Goal: Task Accomplishment & Management: Use online tool/utility

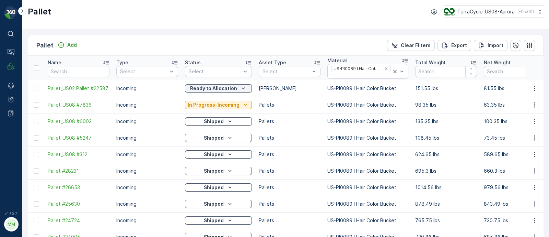
scroll to position [0, 65]
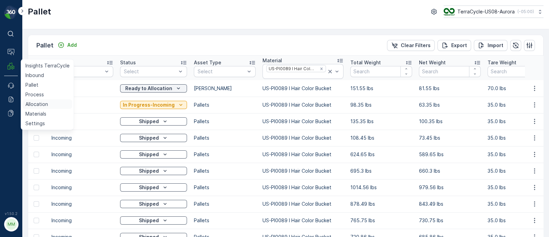
click at [43, 104] on p "Allocation" at bounding box center [36, 104] width 23 height 7
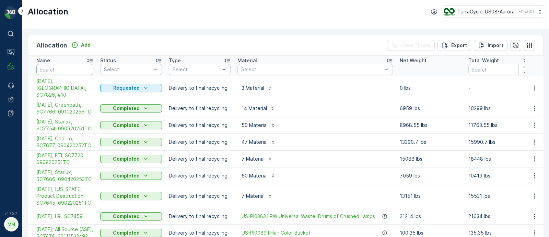
click at [70, 68] on input "text" at bounding box center [64, 69] width 57 height 11
type input "temp"
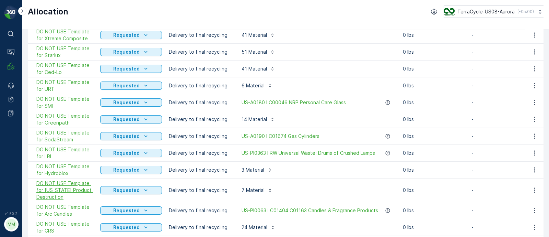
scroll to position [183, 0]
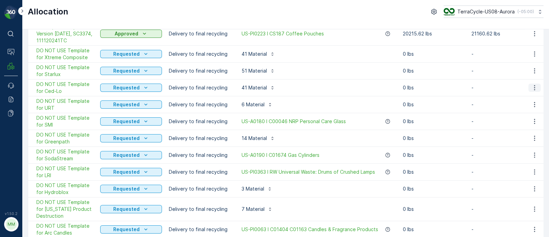
click at [534, 84] on icon "button" at bounding box center [535, 87] width 7 height 7
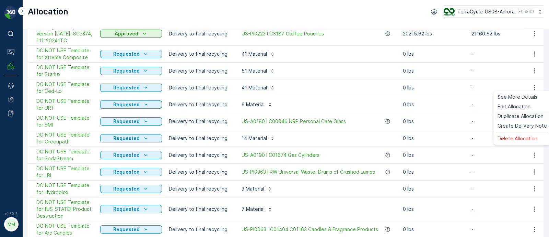
click at [515, 114] on span "Duplicate Allocation" at bounding box center [521, 116] width 46 height 7
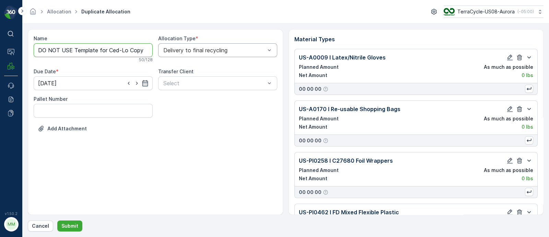
scroll to position [0, 43]
drag, startPoint x: 127, startPoint y: 49, endPoint x: 219, endPoint y: 50, distance: 92.4
click at [219, 50] on div "Name DO NOT USE Template for Ced-Lo Copy #1757959715068 50 / 128 Allocation Typ…" at bounding box center [156, 88] width 244 height 107
paste input "SC7828 / Aurora / 091520251TC"
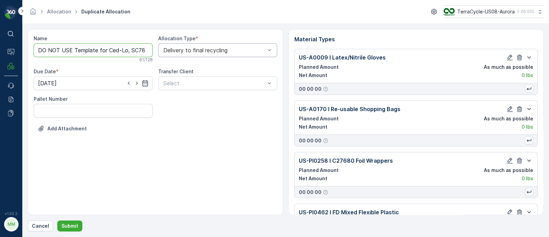
scroll to position [0, 69]
drag, startPoint x: 110, startPoint y: 48, endPoint x: 82, endPoint y: 48, distance: 27.1
click at [82, 48] on input "DO NOT USE Template for Ced-Lo, SC7828 / Aurora / 091520251TC" at bounding box center [93, 50] width 119 height 14
drag, startPoint x: 57, startPoint y: 49, endPoint x: 21, endPoint y: 49, distance: 36.7
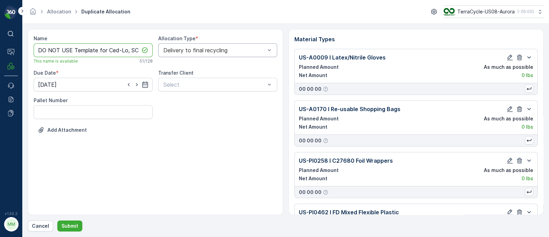
click at [21, 49] on div "⌘B Operations MRF Events Reports Documents v 1.50.2 MM MRF.US08 Allocation Dupl…" at bounding box center [274, 118] width 549 height 237
type input "09/19/25, Ced-Lo, SC7828, 091520251TC"
click at [141, 83] on div at bounding box center [136, 84] width 23 height 7
click at [144, 87] on icon "button" at bounding box center [145, 84] width 6 height 6
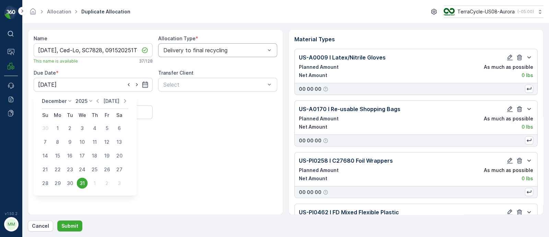
click at [114, 102] on p "Today" at bounding box center [111, 101] width 16 height 7
click at [110, 155] on div "19" at bounding box center [107, 155] width 11 height 11
type input "19.09.2025"
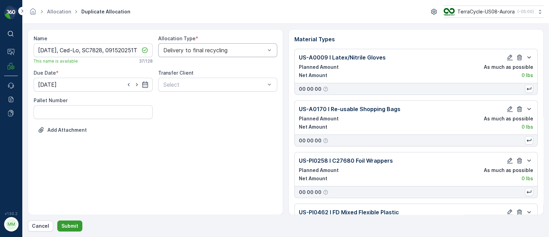
click at [76, 222] on p "Submit" at bounding box center [69, 225] width 17 height 7
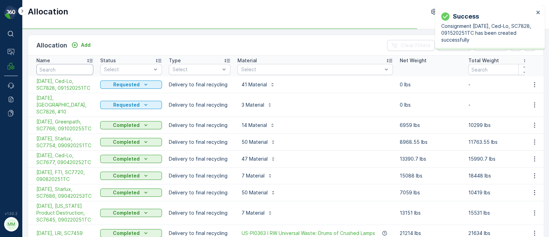
click at [57, 68] on input "text" at bounding box center [64, 69] width 57 height 11
type input "temp"
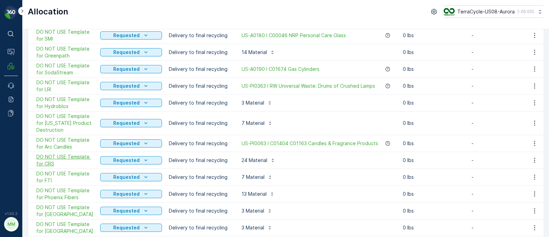
scroll to position [226, 0]
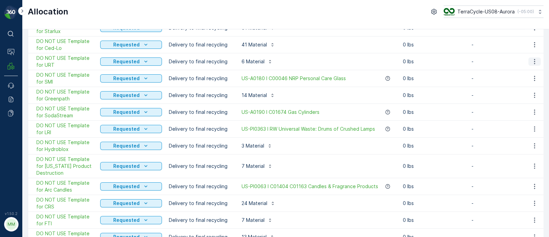
click at [533, 59] on icon "button" at bounding box center [535, 61] width 7 height 7
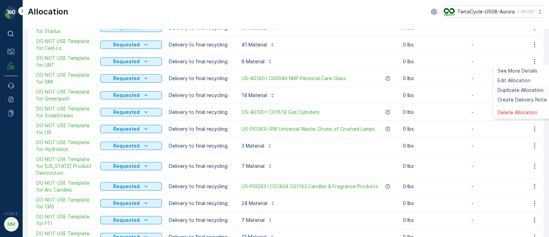
click at [515, 89] on span "Duplicate Allocation" at bounding box center [521, 90] width 46 height 7
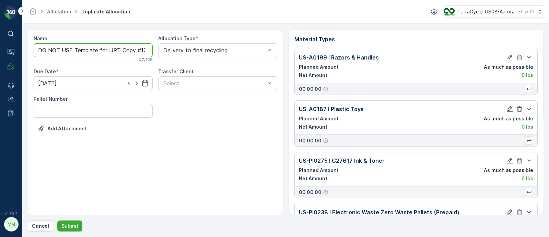
drag, startPoint x: 107, startPoint y: 50, endPoint x: 0, endPoint y: 50, distance: 106.8
click at [0, 50] on div "⌘B Operations MRF Events Reports Documents v 1.50.2 MM MRF.US08 Allocation Dupl…" at bounding box center [274, 118] width 549 height 237
drag, startPoint x: 74, startPoint y: 50, endPoint x: 212, endPoint y: 57, distance: 137.5
click at [212, 57] on div "Name 09/17/25, URT Copy #1757959802293 This name is available 33 / 128 Allocati…" at bounding box center [156, 89] width 244 height 109
paste input "SC7829 / Aurora / 091520252TC"
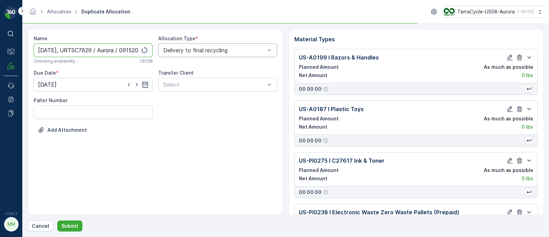
scroll to position [0, 22]
click at [101, 49] on input "09/17/25, URTSC7829 / Aurora / 091520252TC" at bounding box center [93, 50] width 119 height 14
type input "09/17/25, URTSC7829, 091520252TC"
click at [145, 82] on icon "button" at bounding box center [145, 84] width 7 height 7
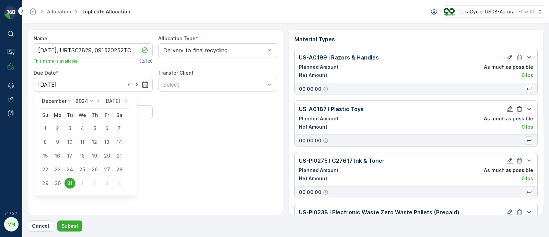
click at [110, 103] on p "Today" at bounding box center [112, 101] width 16 height 7
click at [79, 155] on div "17" at bounding box center [82, 155] width 11 height 11
type input "17.09.2025"
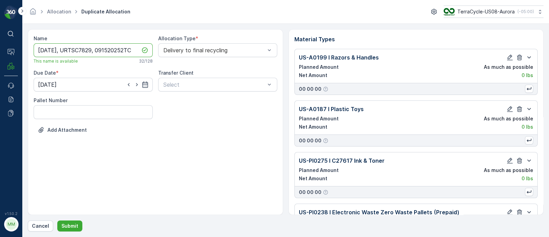
click at [74, 51] on input "09/17/25, URTSC7829, 091520252TC" at bounding box center [93, 50] width 119 height 14
type input "09/17/25, URT, SC7829, 091520252TC"
click at [73, 220] on button "Submit" at bounding box center [69, 225] width 25 height 11
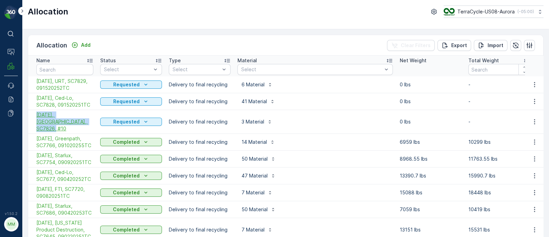
drag, startPoint x: 33, startPoint y: 113, endPoint x: 70, endPoint y: 121, distance: 37.2
click at [70, 121] on td "09/15/25, Mid America, SC7826, #10" at bounding box center [62, 122] width 69 height 24
copy span "09/15/25, Mid America, SC7826, #10"
click at [33, 95] on td "09/19/25, Ced-Lo, SC7828, 091520251TC" at bounding box center [62, 101] width 69 height 17
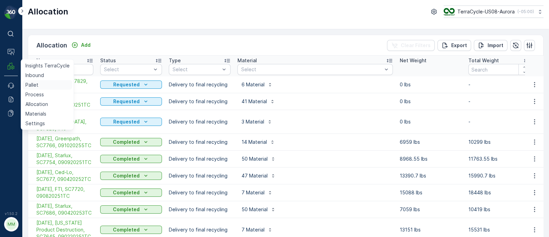
click at [35, 83] on p "Pallet" at bounding box center [31, 84] width 13 height 7
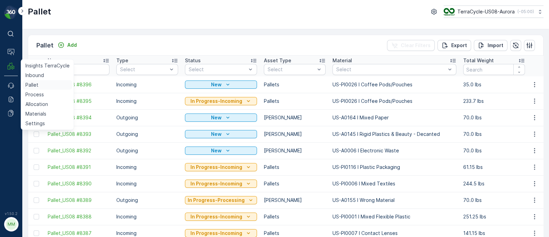
click at [33, 83] on p "Pallet" at bounding box center [31, 84] width 13 height 7
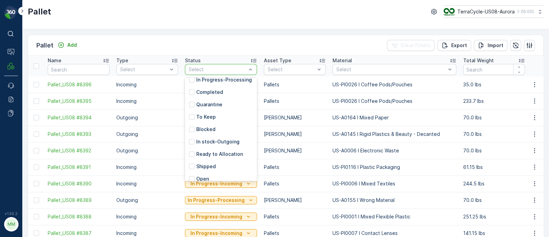
scroll to position [55, 0]
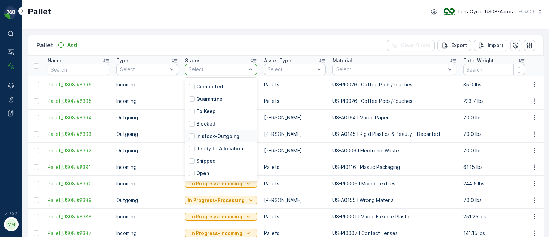
click at [219, 136] on p "In stock-Outgoing" at bounding box center [217, 136] width 43 height 7
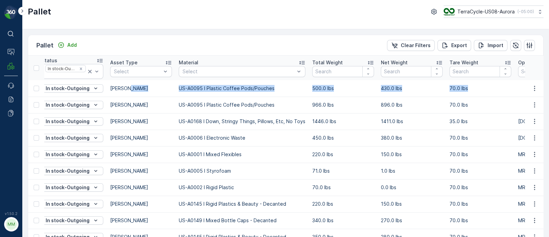
scroll to position [0, 214]
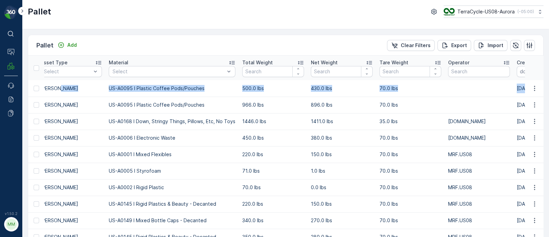
drag, startPoint x: 317, startPoint y: 84, endPoint x: 550, endPoint y: 91, distance: 232.6
click at [549, 91] on html "⌘B Operations MRF Events Reports Documents v 1.50.2 MM MRF.US08 Pallet TerraCyc…" at bounding box center [274, 118] width 549 height 237
click at [450, 91] on td at bounding box center [479, 88] width 69 height 16
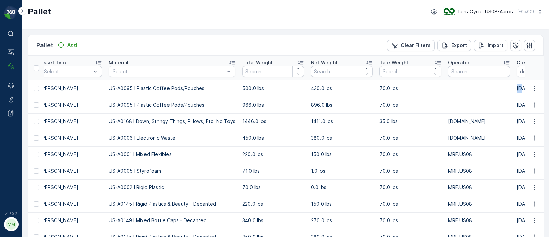
drag, startPoint x: 429, startPoint y: 91, endPoint x: 520, endPoint y: 90, distance: 90.3
click at [520, 90] on tr "US02_Pallet_US02 #844 Outgoing In stock-Outgoing Gaylord US-A0095 I Plastic Cof…" at bounding box center [451, 88] width 1273 height 16
click at [471, 91] on td at bounding box center [479, 88] width 69 height 16
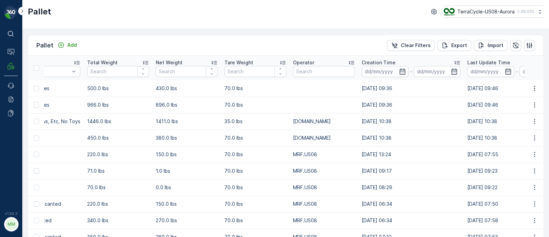
drag, startPoint x: 452, startPoint y: 88, endPoint x: 545, endPoint y: 90, distance: 93.4
click at [545, 90] on div "Pallet Add Clear Filters Export Import Name Type Select Status In stock-Outgoin…" at bounding box center [285, 132] width 527 height 207
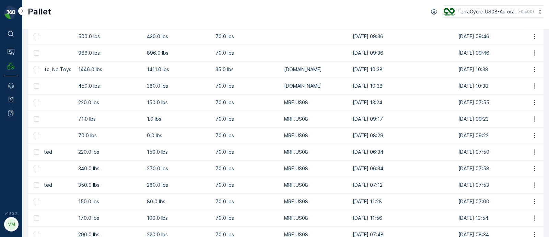
scroll to position [0, 0]
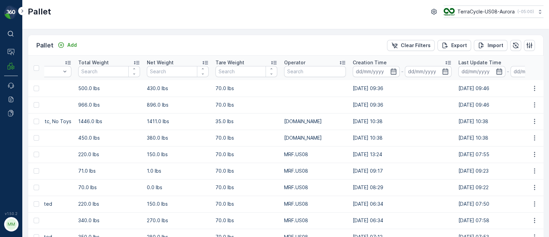
click at [319, 99] on td at bounding box center [315, 104] width 69 height 16
drag, startPoint x: 151, startPoint y: 118, endPoint x: 56, endPoint y: 115, distance: 94.8
click at [56, 115] on tr "Pallet_US02 #815 Outgoing In stock-Outgoing Bales US-A0168 I Down, Stringy Thin…" at bounding box center [286, 121] width 1273 height 16
click at [105, 109] on td "966.0 lbs" at bounding box center [109, 104] width 69 height 16
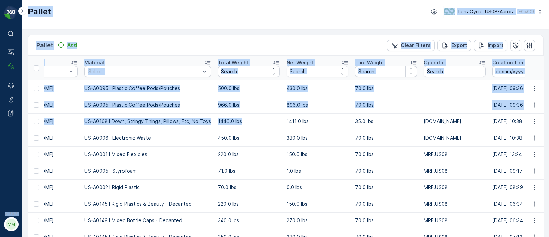
drag, startPoint x: 94, startPoint y: 123, endPoint x: 7, endPoint y: 119, distance: 87.0
click at [7, 119] on div "⌘B Operations MRF Events Reports Documents v 1.50.2 MM MRF.US08 Pallet TerraCyc…" at bounding box center [274, 118] width 549 height 237
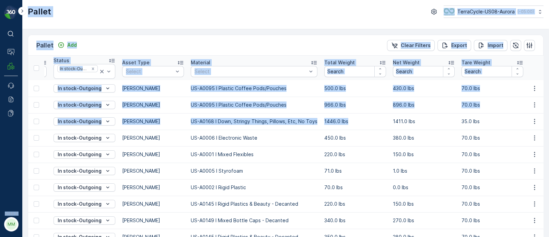
click at [161, 120] on p "Bales" at bounding box center [153, 121] width 62 height 7
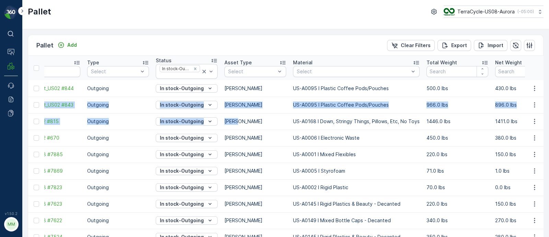
scroll to position [0, 0]
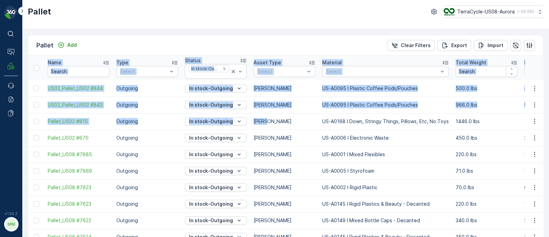
drag, startPoint x: 151, startPoint y: 120, endPoint x: 27, endPoint y: 110, distance: 123.7
click at [167, 90] on p "Outgoing" at bounding box center [147, 88] width 62 height 7
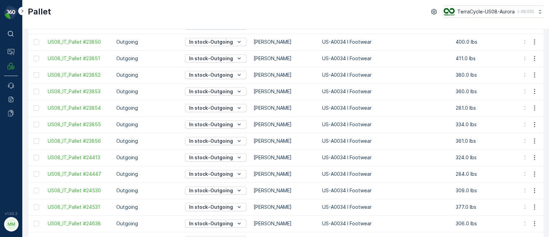
scroll to position [643, 0]
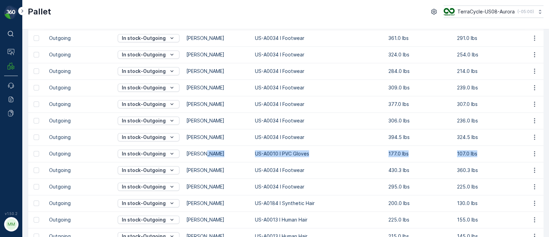
drag, startPoint x: 299, startPoint y: 158, endPoint x: 552, endPoint y: 157, distance: 253.1
click at [549, 157] on html "⌘B Operations MRF Events Reports Documents v 1.50.2 MM MRF.US08 Pallet TerraCyc…" at bounding box center [274, 118] width 549 height 237
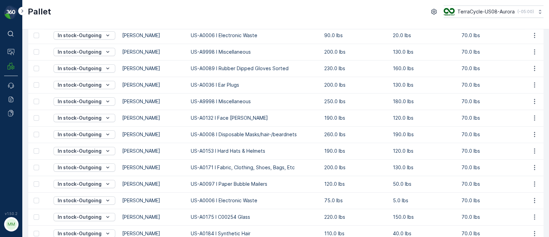
scroll to position [0, 0]
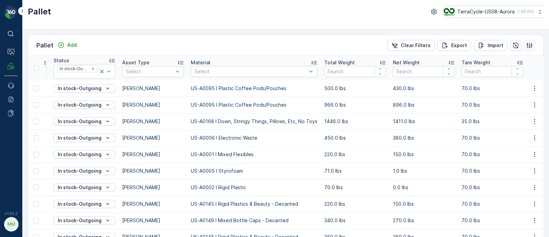
click at [311, 60] on icon at bounding box center [314, 62] width 7 height 7
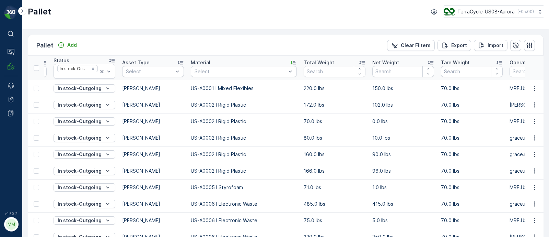
drag, startPoint x: 184, startPoint y: 126, endPoint x: 140, endPoint y: 119, distance: 45.2
click at [140, 119] on td "Gaylord" at bounding box center [153, 121] width 69 height 16
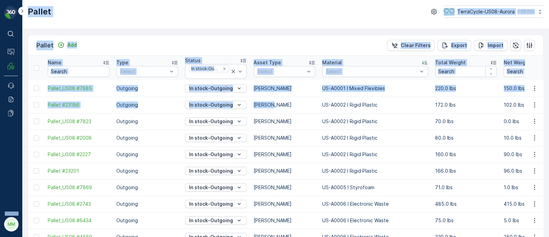
drag, startPoint x: 166, startPoint y: 111, endPoint x: 0, endPoint y: 106, distance: 166.3
click at [0, 106] on div "⌘B Operations MRF Events Reports Documents v 1.50.2 MM MRF.US08 Pallet TerraCyc…" at bounding box center [274, 118] width 549 height 237
click at [162, 103] on p "Outgoing" at bounding box center [147, 104] width 62 height 7
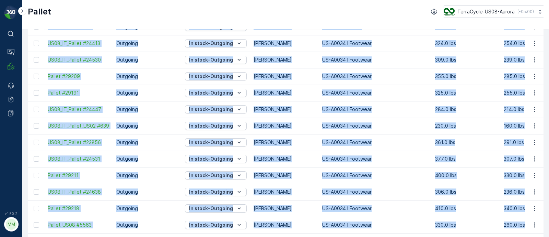
scroll to position [695, 0]
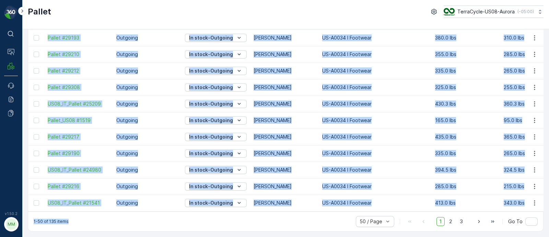
drag, startPoint x: 45, startPoint y: 85, endPoint x: 176, endPoint y: 256, distance: 216.5
click at [176, 236] on html "⌘B Operations MRF Events Reports Documents v 1.50.2 MM MRF.US08 Pallet TerraCyc…" at bounding box center [274, 118] width 549 height 237
click at [86, 221] on div "1-50 of 135 items 50 / Page 1 2 3 Go To" at bounding box center [285, 221] width 515 height 20
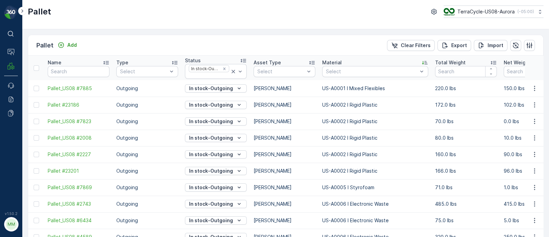
scroll to position [0, 0]
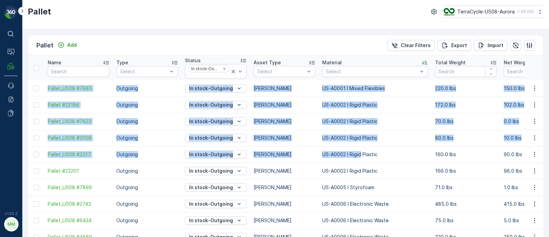
drag, startPoint x: 46, startPoint y: 87, endPoint x: 362, endPoint y: 152, distance: 323.0
click at [405, 101] on p "US-A0002 I Rigid Plastic" at bounding box center [375, 104] width 106 height 7
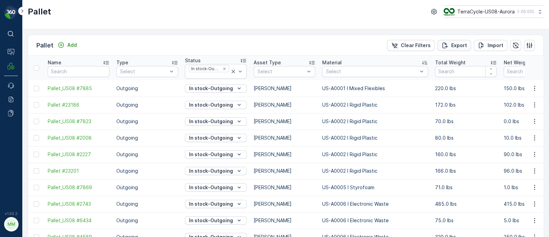
click at [453, 42] on p "Export" at bounding box center [460, 45] width 16 height 7
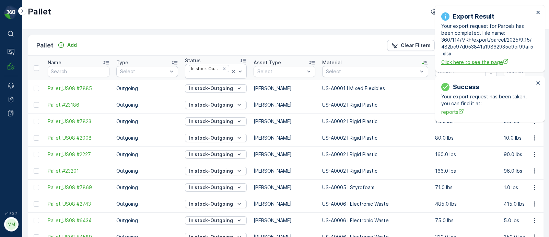
click at [485, 63] on span "Click here to see the page" at bounding box center [488, 61] width 93 height 7
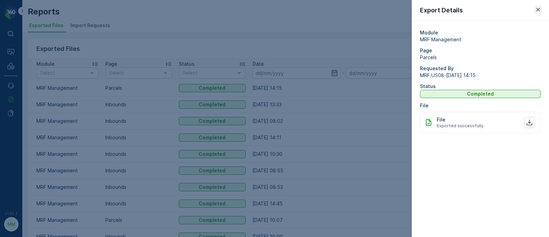
click at [537, 8] on icon "button" at bounding box center [538, 9] width 7 height 7
